Goal: Task Accomplishment & Management: Complete application form

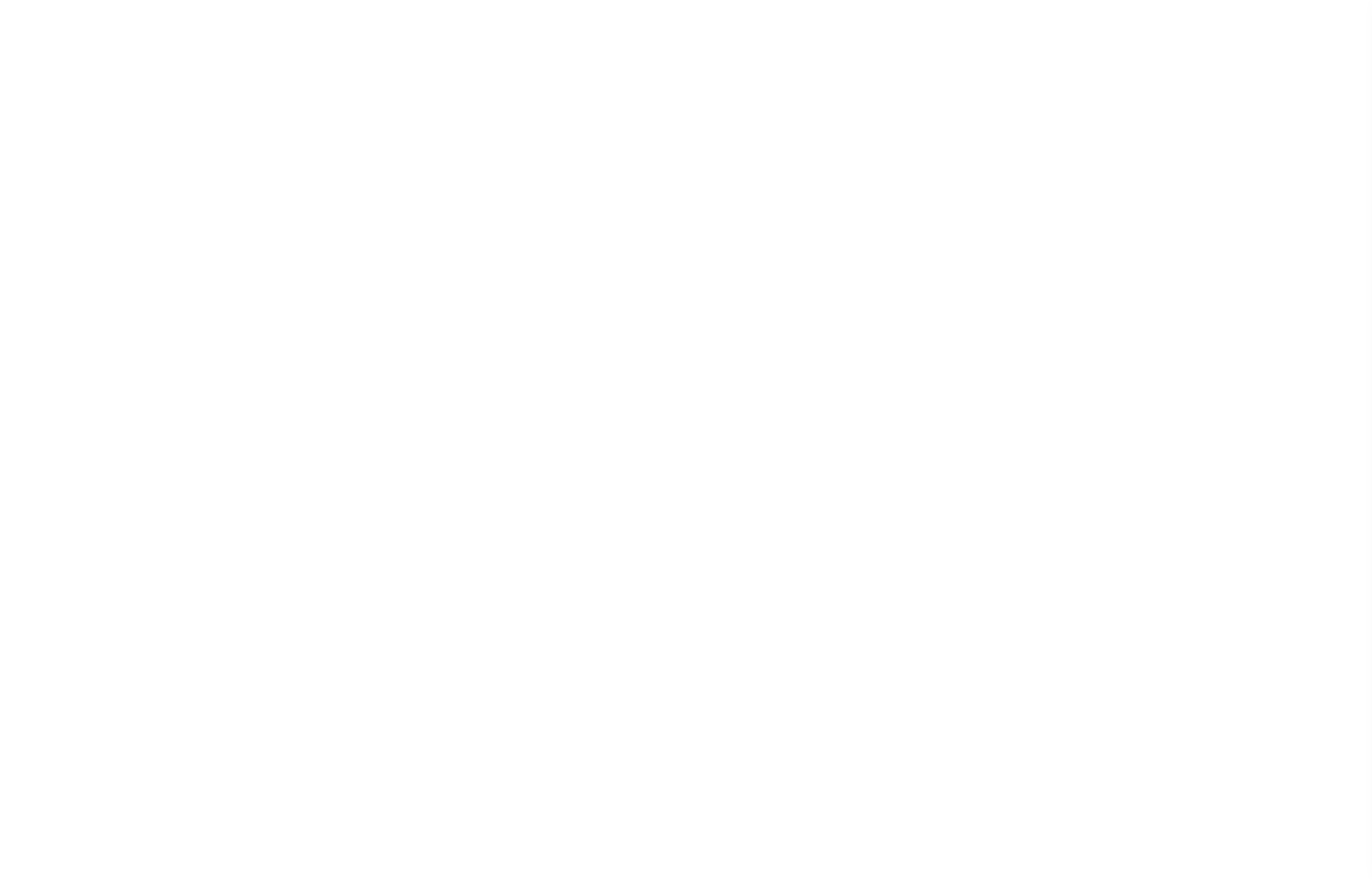
select select
select select "2022"
type input "24"
select select
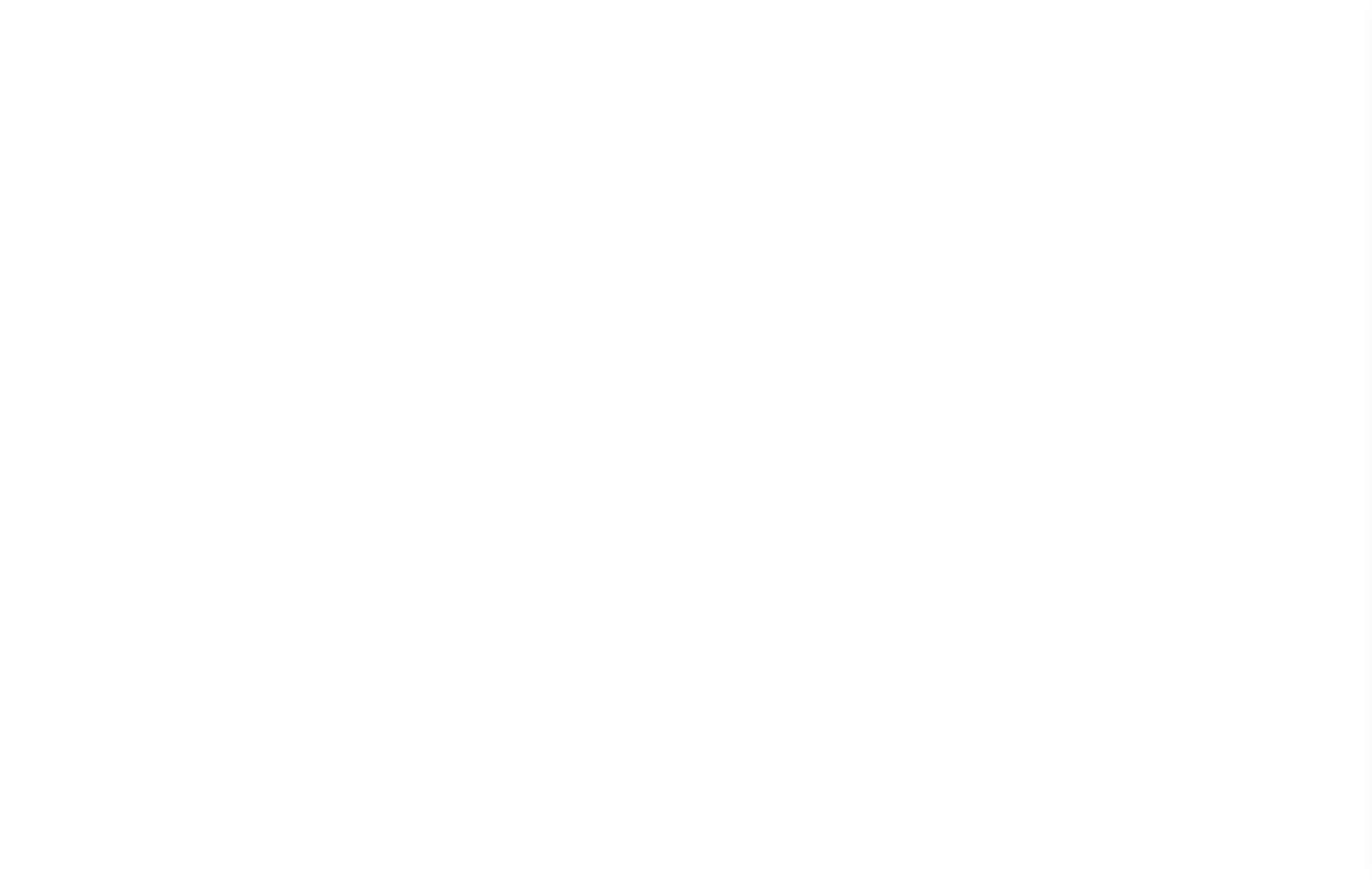
select select
type input "120410000"
type input "JEFFERSON COUNTY"
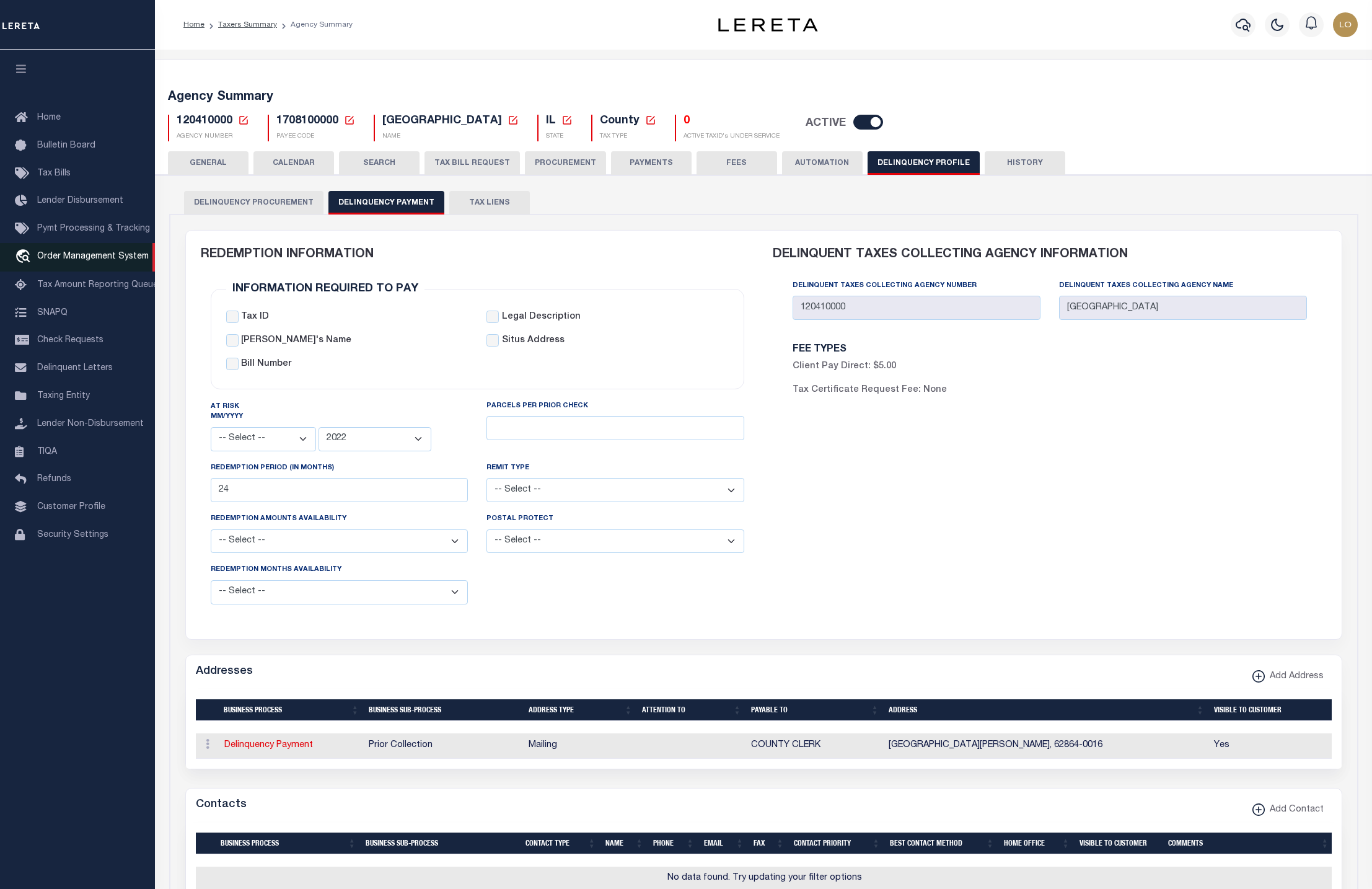
click at [75, 261] on span "Order Management System" at bounding box center [93, 257] width 111 height 9
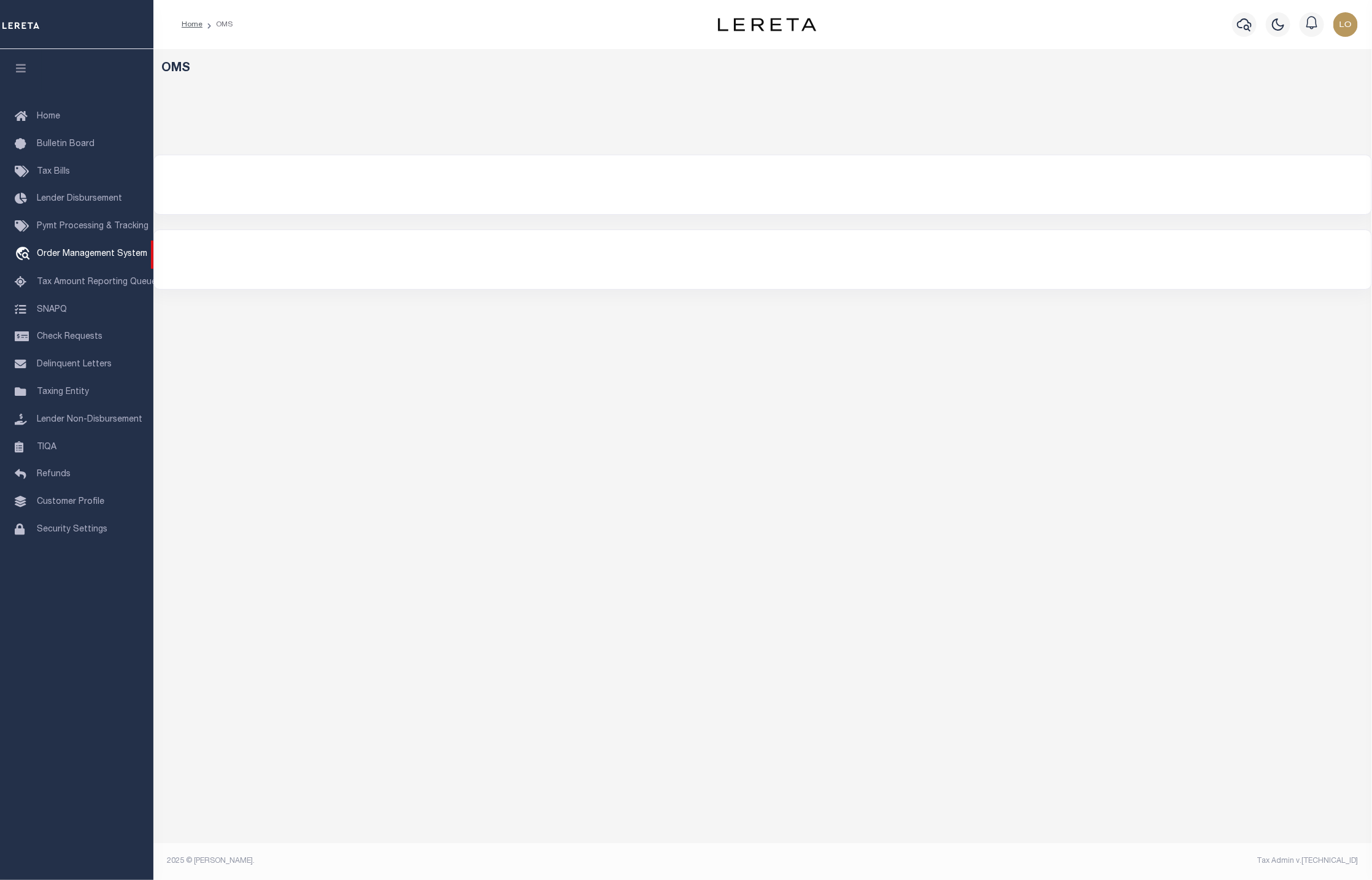
select select "200"
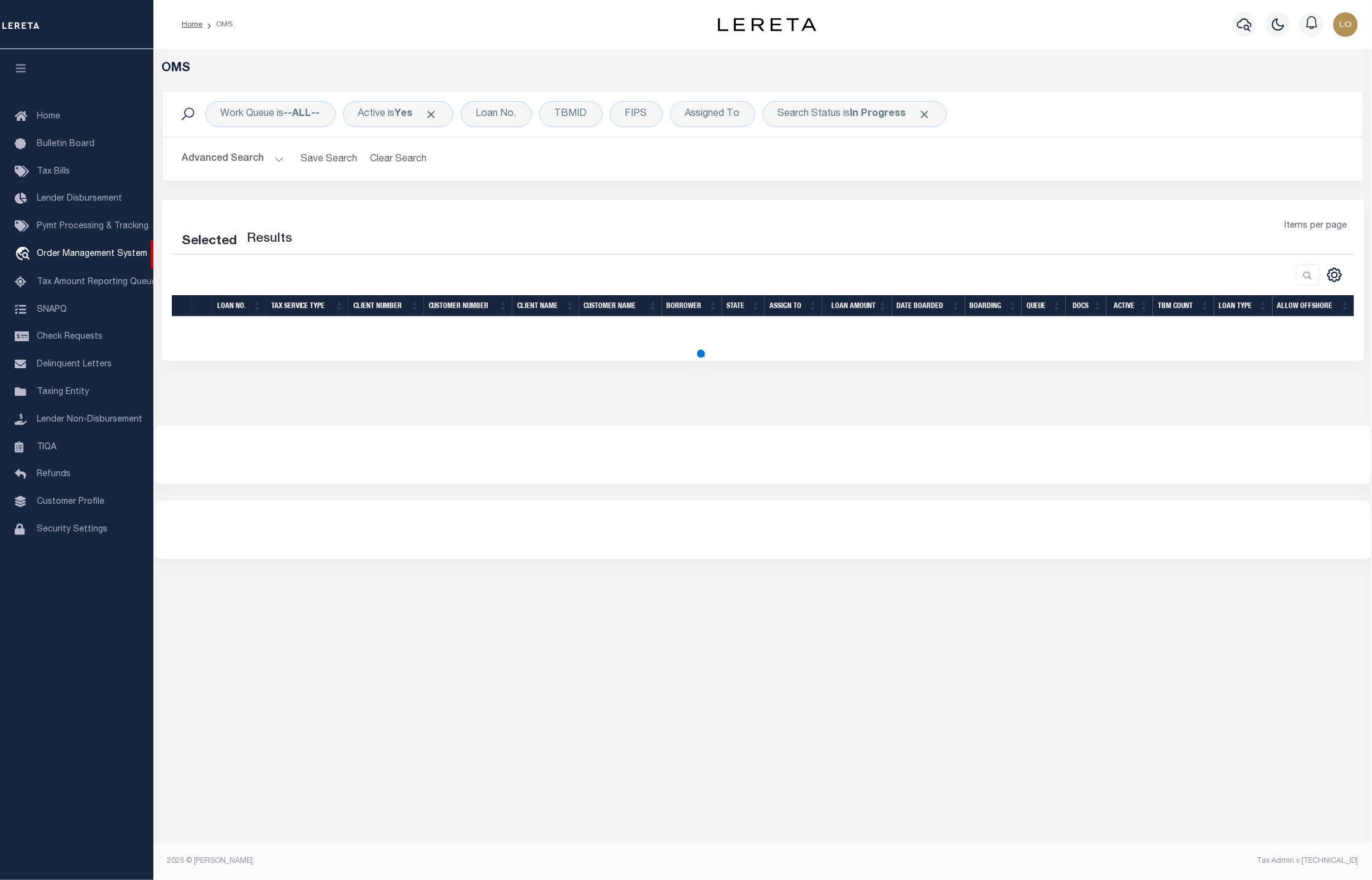
select select "200"
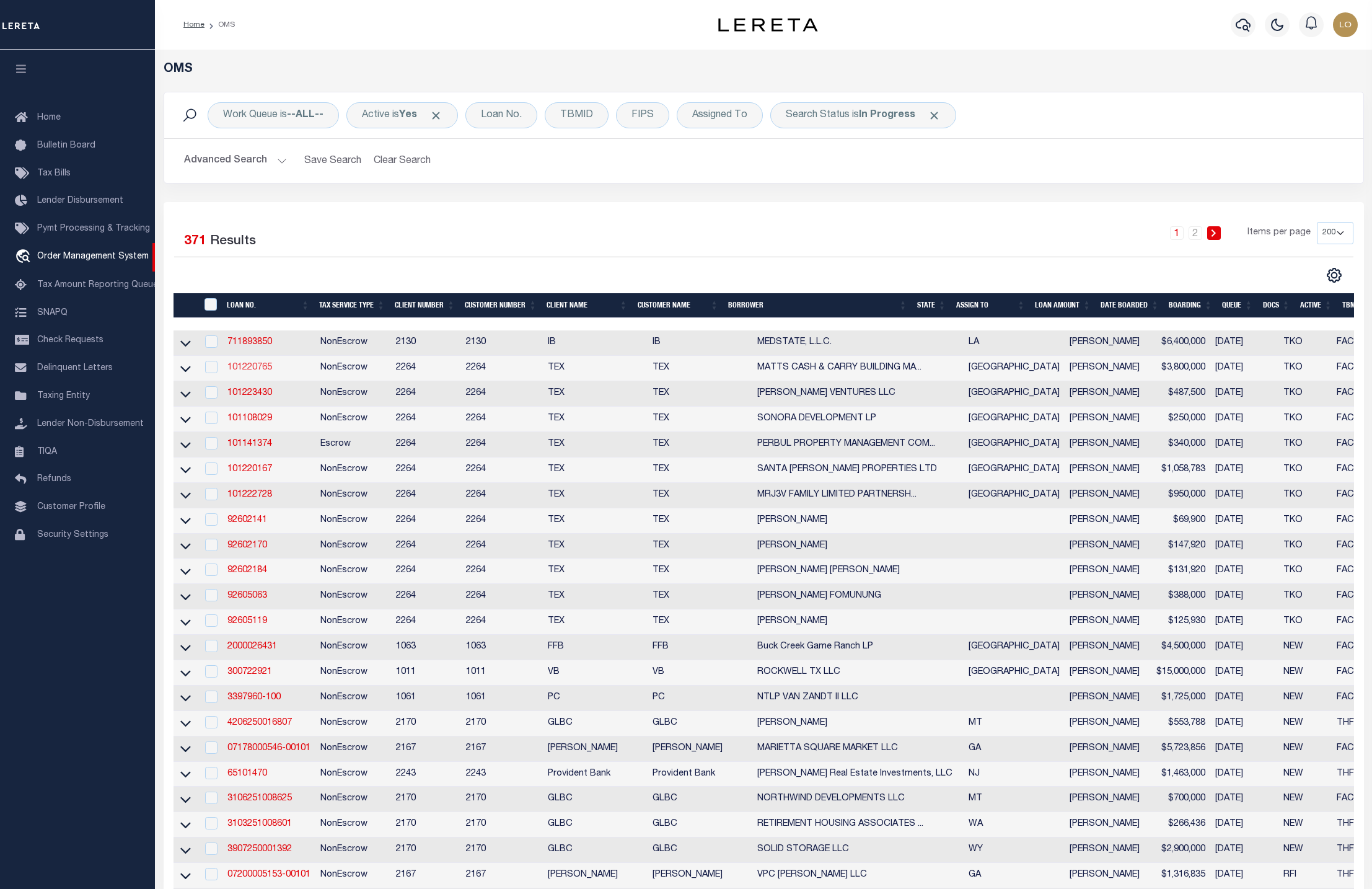
click at [262, 365] on link "101220765" at bounding box center [250, 367] width 45 height 9
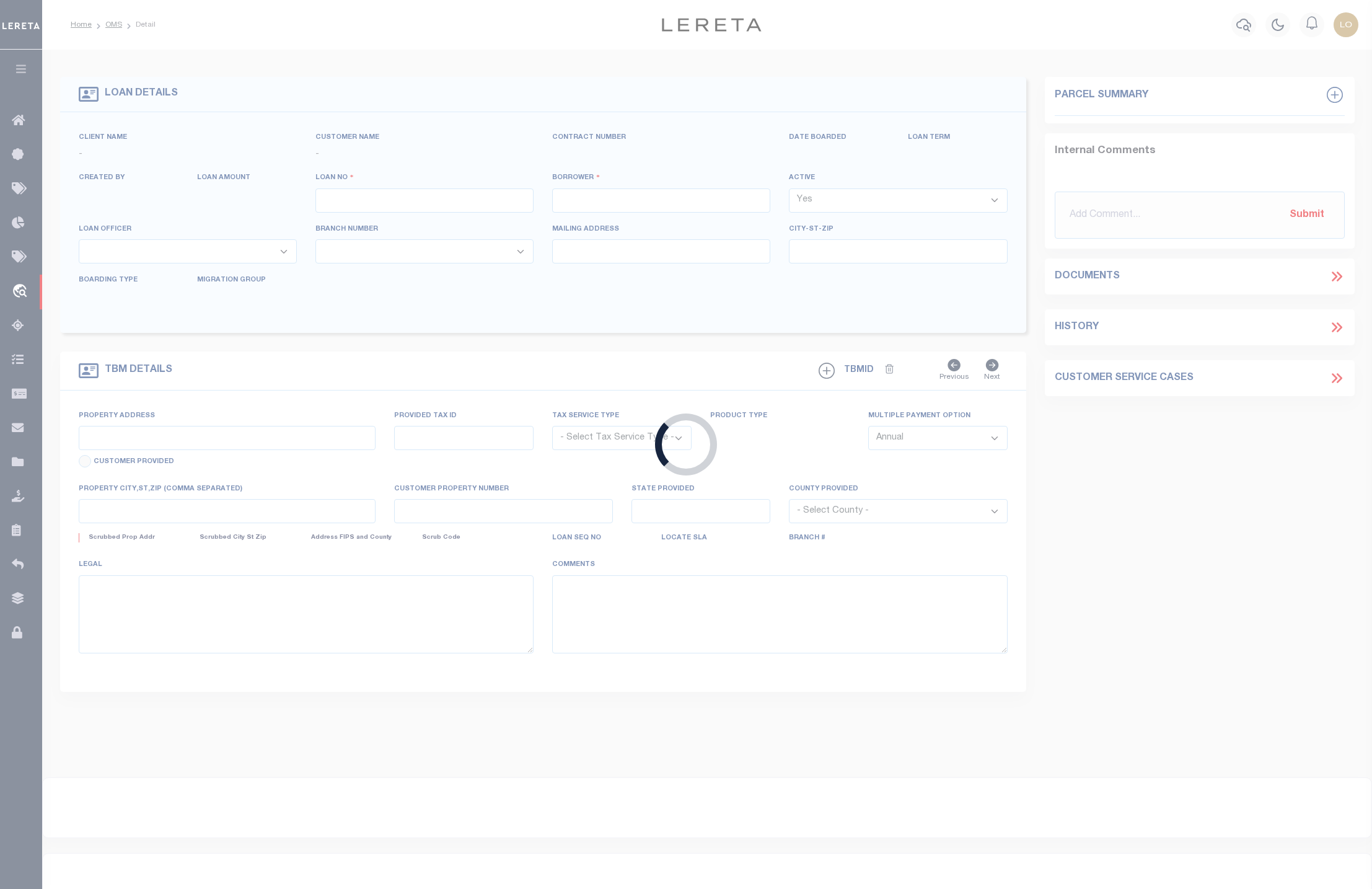
type input "101220765"
type input "MATTS CASH & CARRY BUILDING MATERIALS IN"
select select
type input "PO BOX 1663"
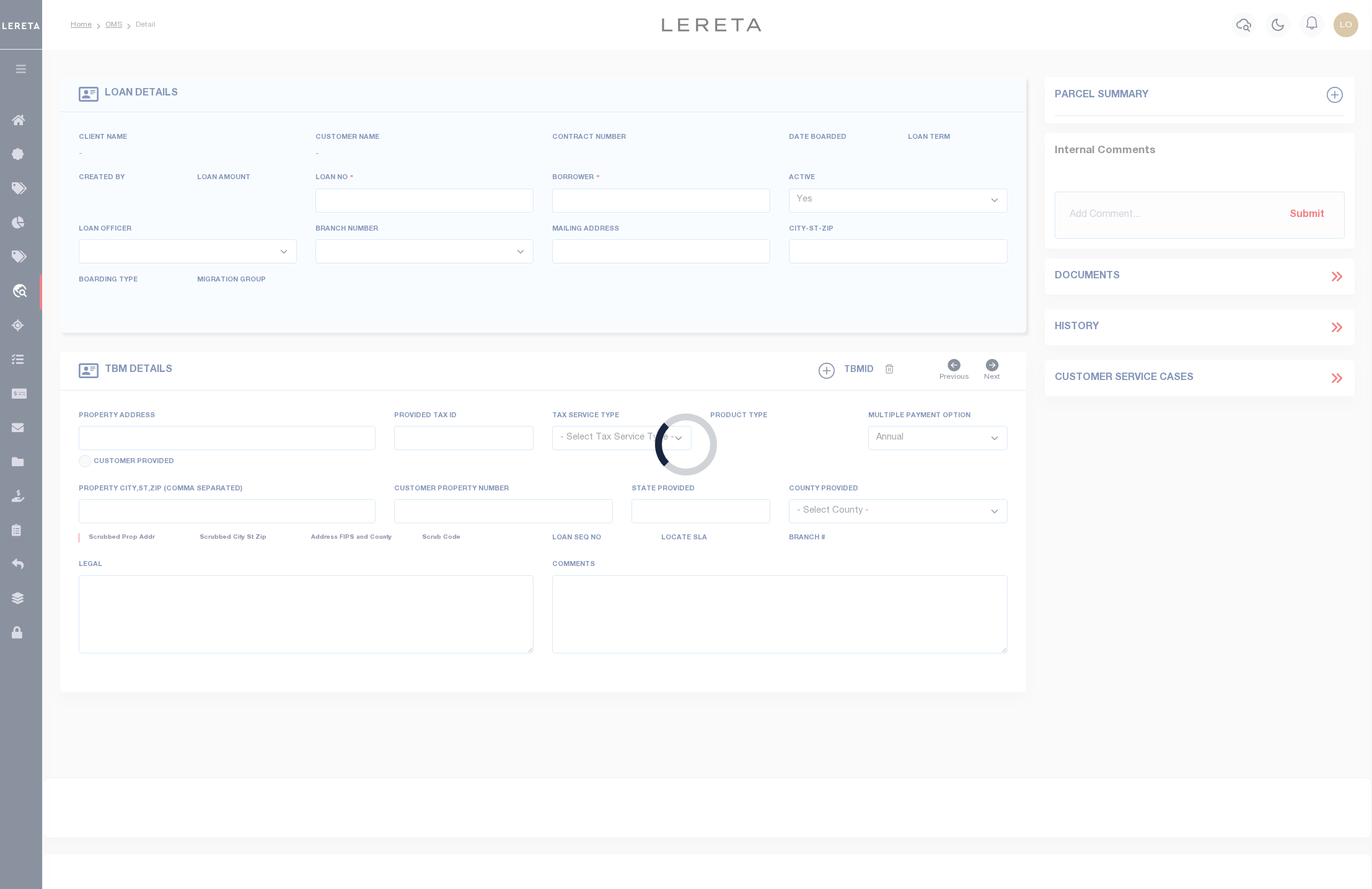
type input "PHARR TX 78577"
select select
select select "NonEscrow"
select select "8144"
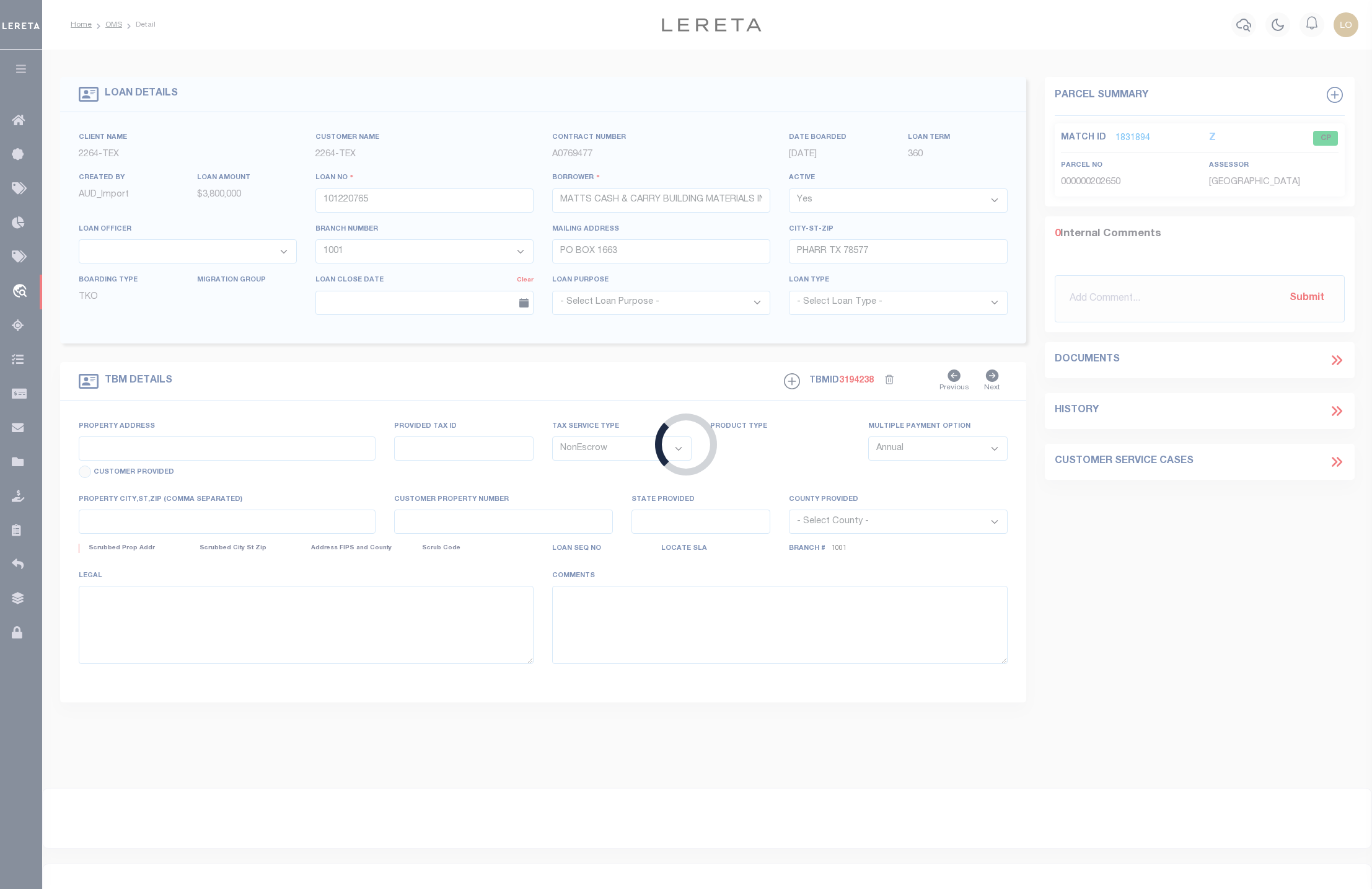
type input "K2400-00-000-0164-06"
select select
select select "22444"
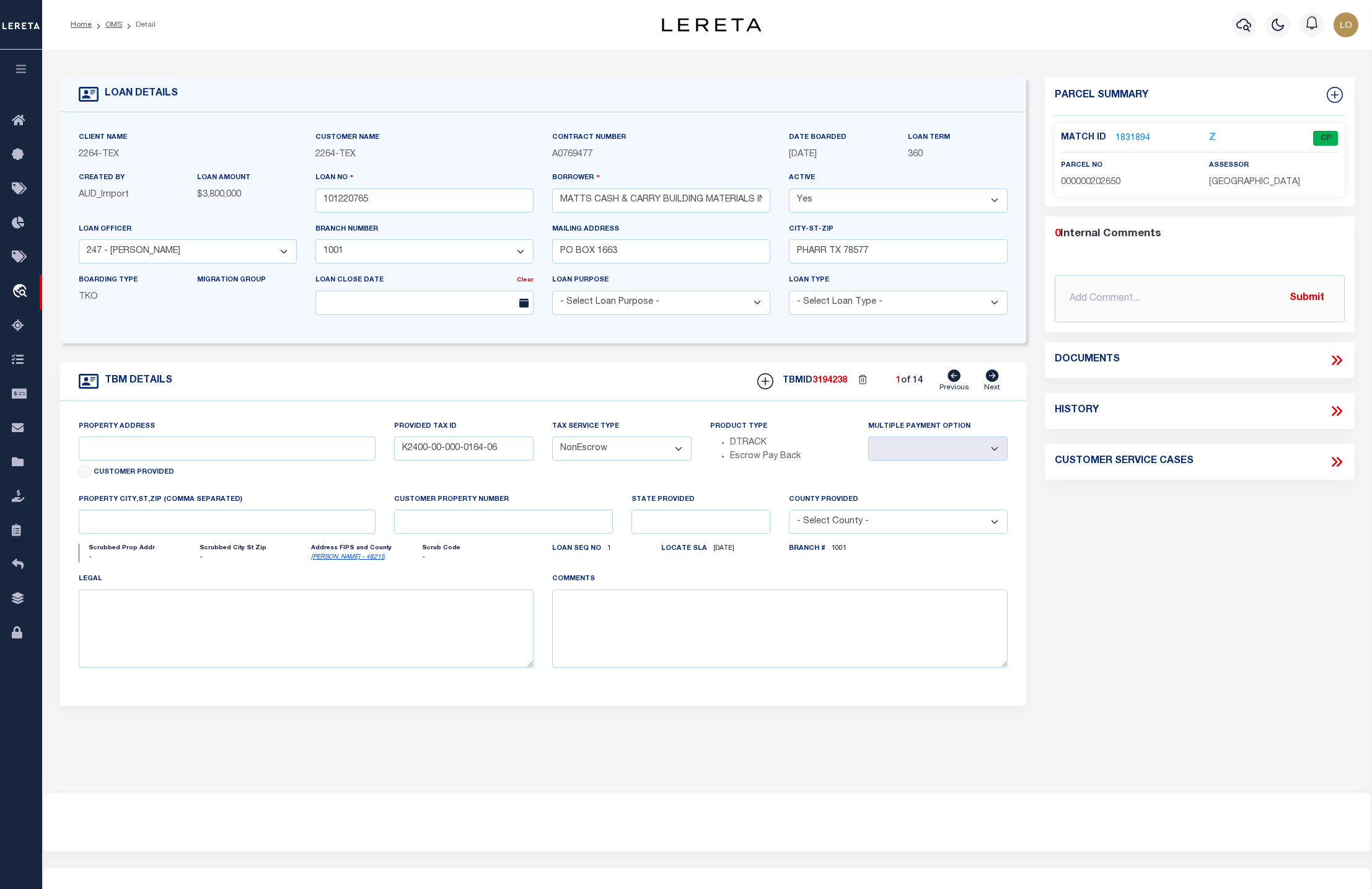
click at [1126, 136] on link "1831894" at bounding box center [1133, 139] width 34 height 13
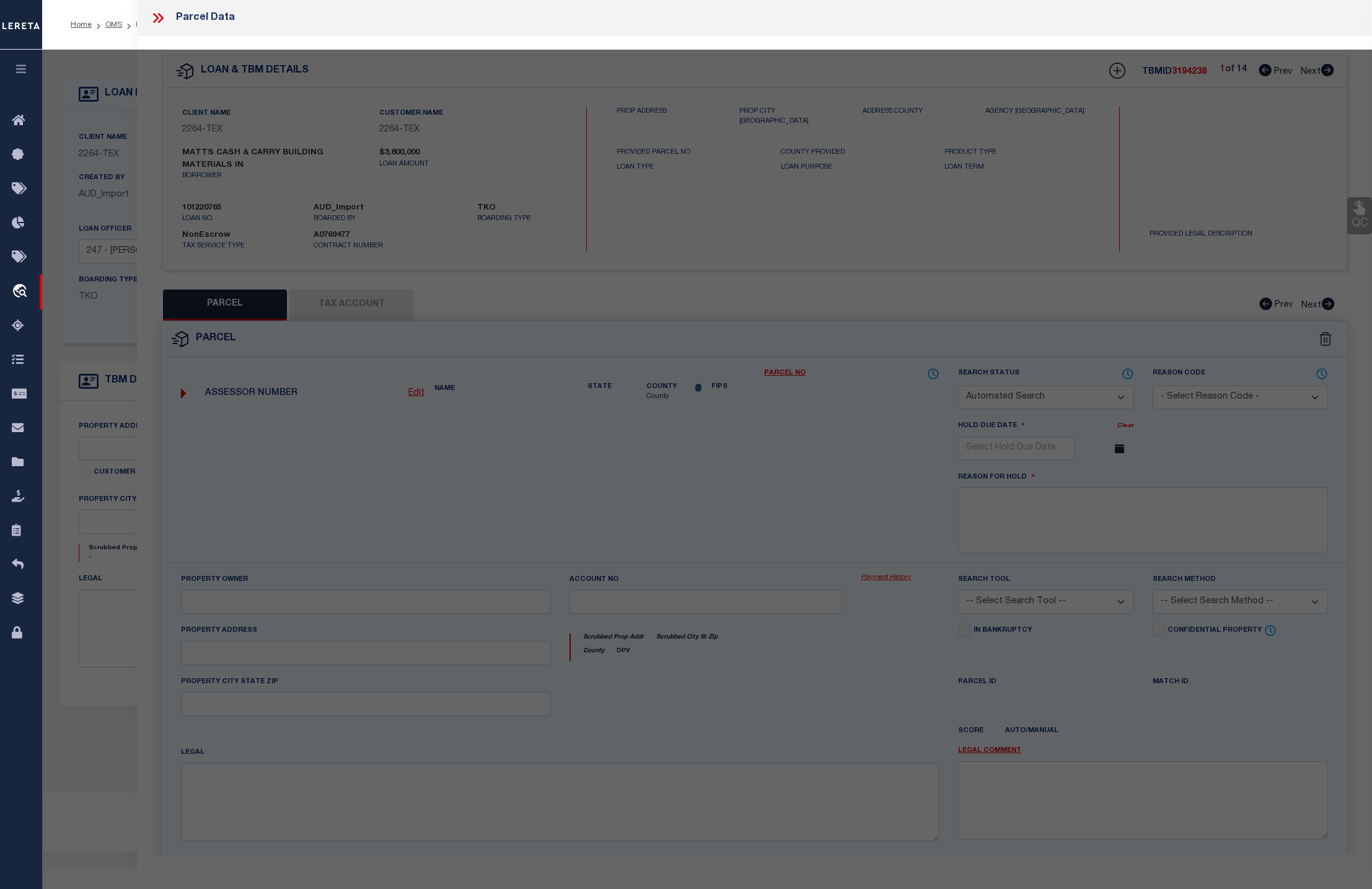
checkbox input "false"
select select "CP"
type input "[PERSON_NAME]'S CASH & CARRY"
select select
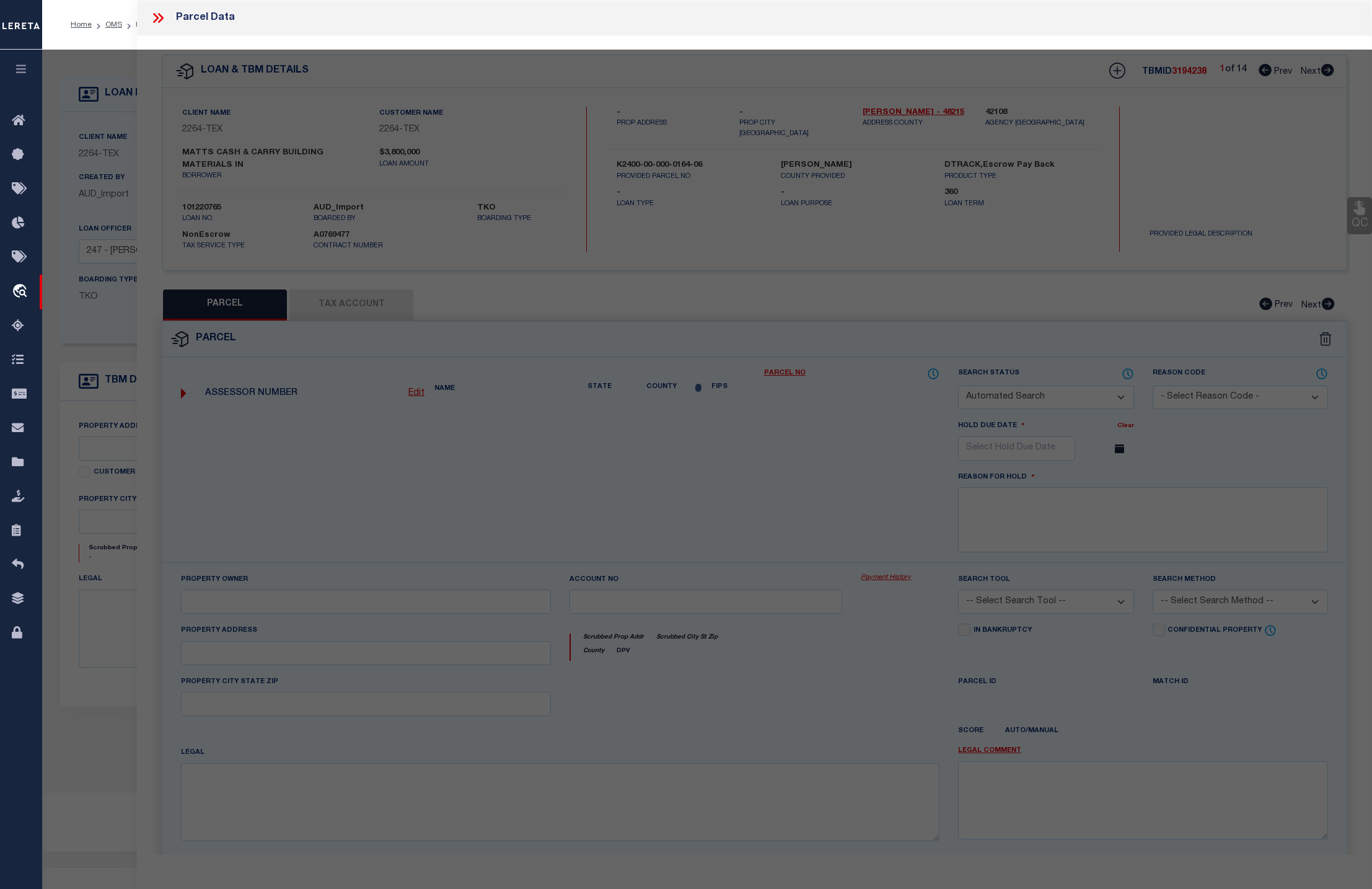
type input "[STREET_ADDRESS]"
type input "[GEOGRAPHIC_DATA]"
type textarea "[PERSON_NAME] TRACT E330'-S528' LOT 164 4.0AC"
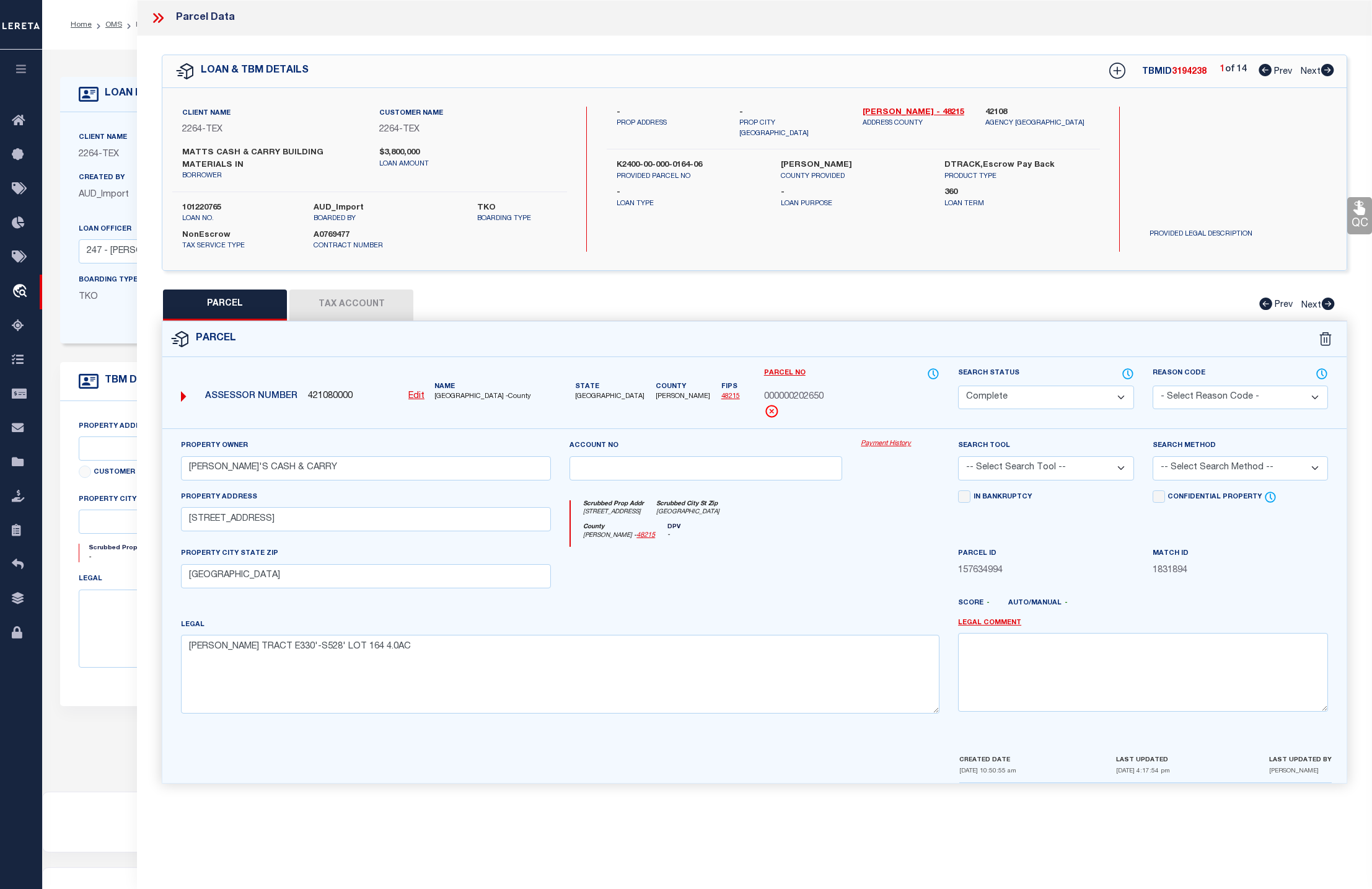
click at [384, 305] on button "Tax Account" at bounding box center [351, 305] width 124 height 31
select select "100"
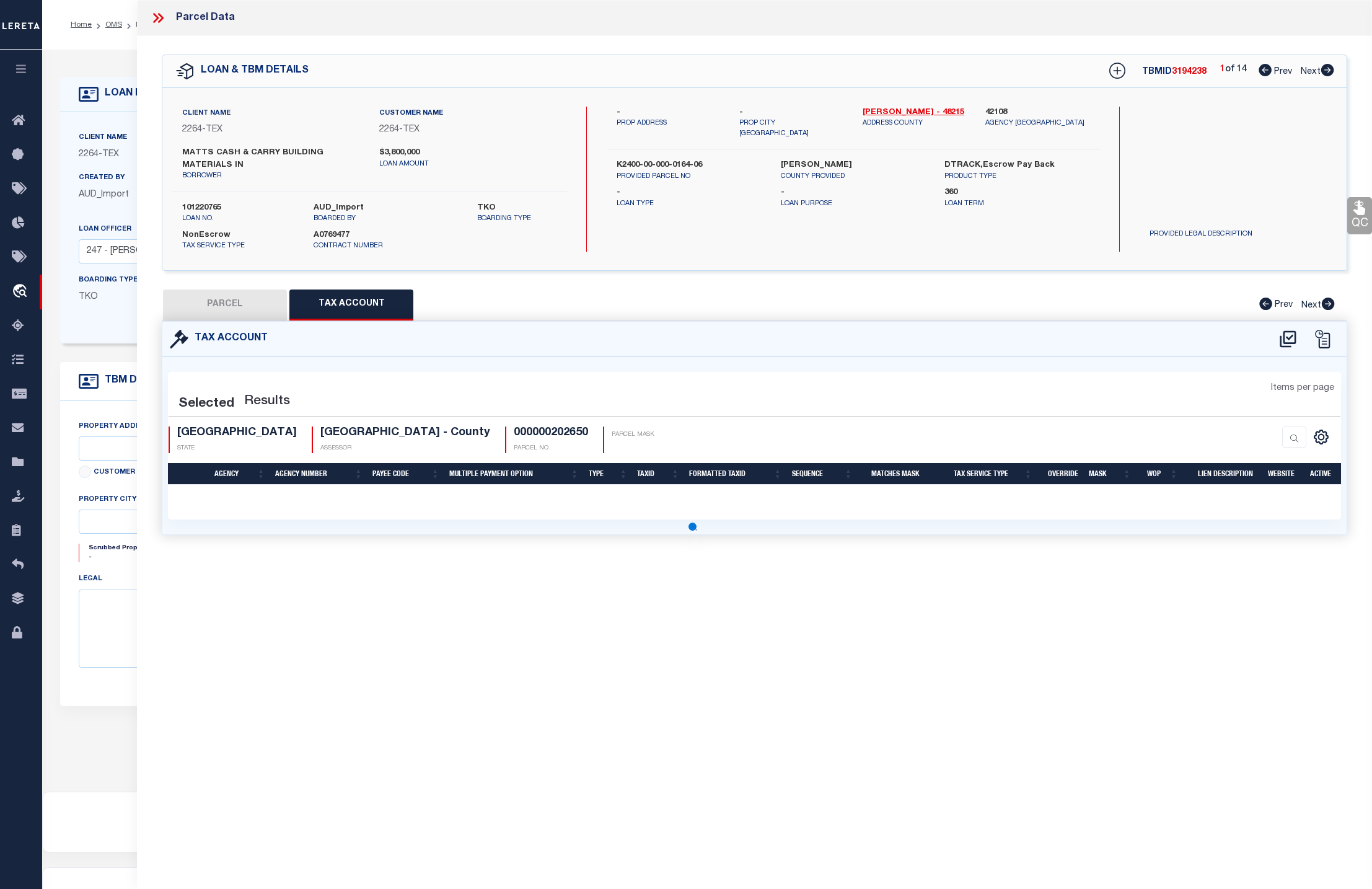
select select "100"
